Goal: Check status: Check status

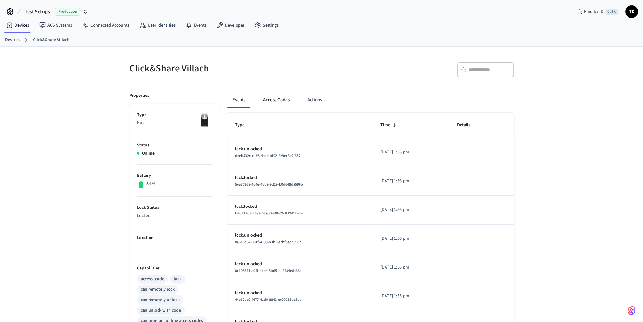
click at [279, 98] on button "Access Codes" at bounding box center [276, 99] width 37 height 15
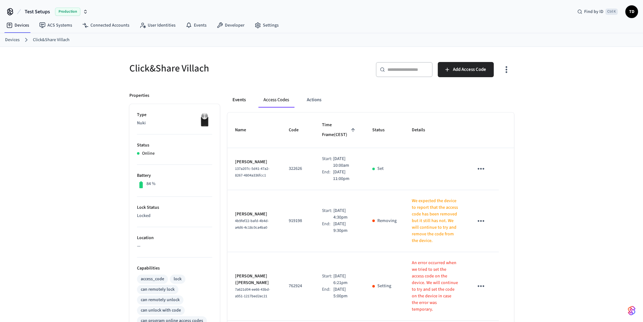
click at [236, 103] on button "Events" at bounding box center [238, 99] width 23 height 15
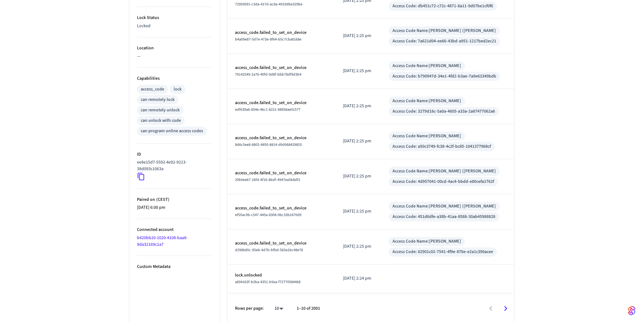
scroll to position [191, 0]
click at [505, 307] on icon "Go to next page" at bounding box center [505, 308] width 10 height 10
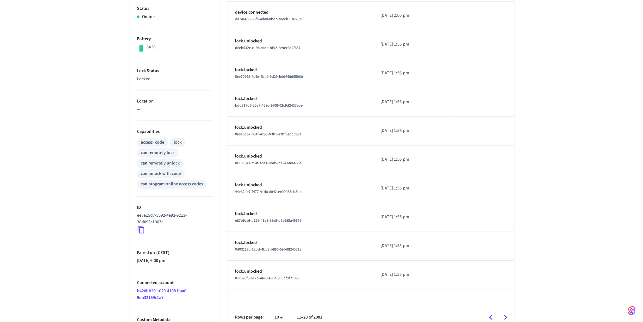
scroll to position [146, 0]
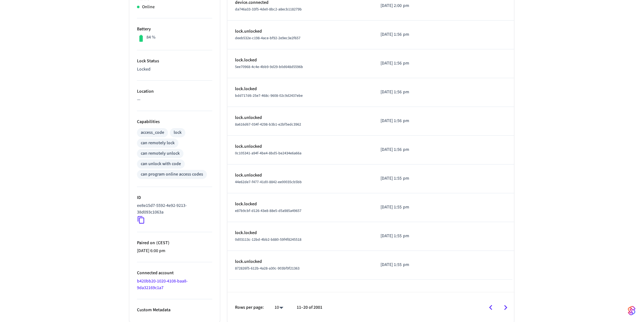
click at [494, 305] on icon "Go to previous page" at bounding box center [491, 308] width 10 height 10
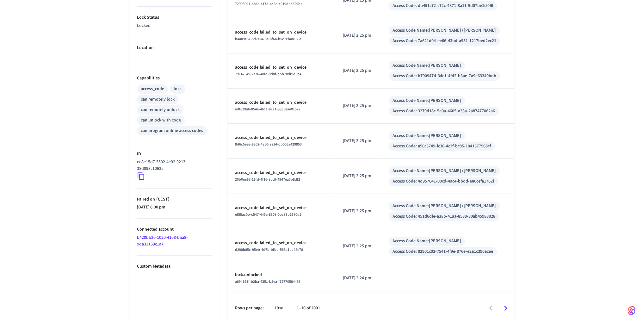
scroll to position [191, 0]
click at [279, 243] on p "access_code.failed_to_set_on_device" at bounding box center [281, 242] width 93 height 7
